Goal: Communication & Community: Answer question/provide support

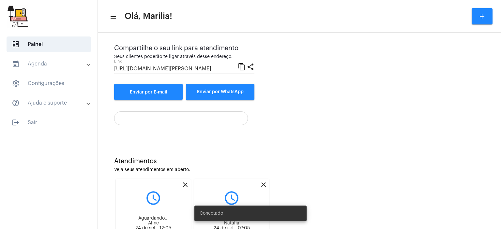
scroll to position [98, 0]
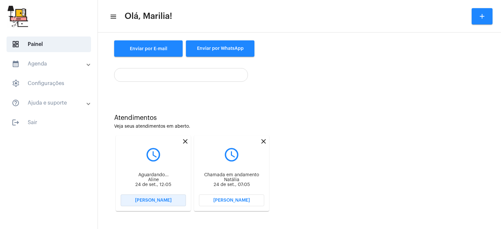
click at [163, 200] on span "[PERSON_NAME]" at bounding box center [153, 200] width 37 height 5
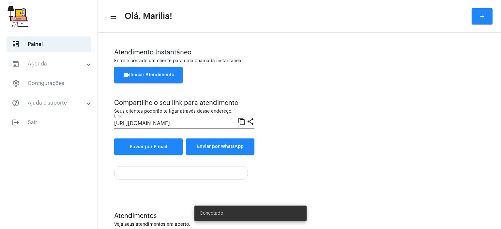
click at [155, 188] on div "Atendimento Instantâneo Entre e convide um cliente para uma chamada instantânea…" at bounding box center [299, 114] width 397 height 157
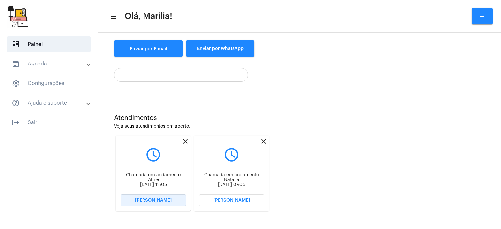
click at [145, 204] on button "[PERSON_NAME]" at bounding box center [153, 201] width 65 height 12
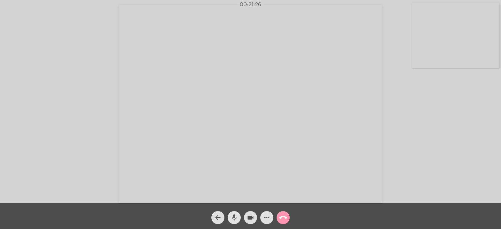
click at [232, 219] on mat-icon "mic" at bounding box center [234, 218] width 8 height 8
click at [233, 217] on mat-icon "mic_off" at bounding box center [234, 218] width 8 height 8
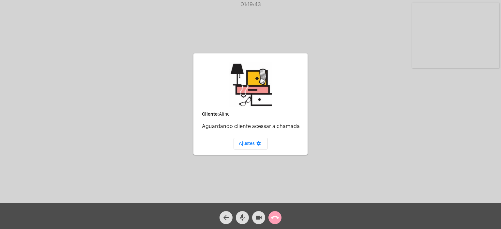
click at [278, 219] on mat-icon "call_end" at bounding box center [275, 218] width 8 height 8
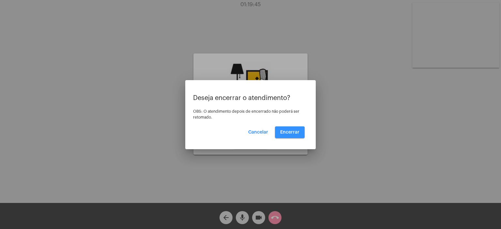
click at [279, 137] on button "Encerrar" at bounding box center [290, 133] width 30 height 12
